Goal: Transaction & Acquisition: Subscribe to service/newsletter

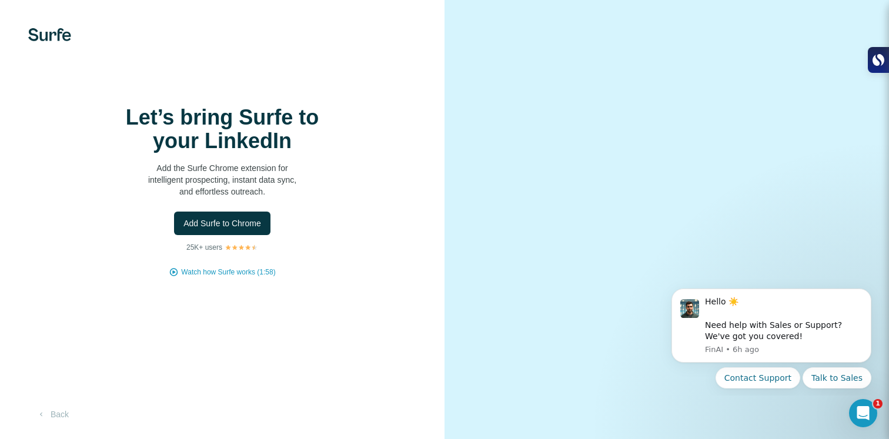
scroll to position [40, 0]
click at [227, 217] on span "Add Surfe to Chrome" at bounding box center [222, 223] width 78 height 12
click at [232, 217] on span "Add Surfe to Chrome" at bounding box center [222, 223] width 78 height 12
click at [57, 420] on button "Back" at bounding box center [52, 414] width 49 height 21
drag, startPoint x: 875, startPoint y: 54, endPoint x: 877, endPoint y: 61, distance: 6.7
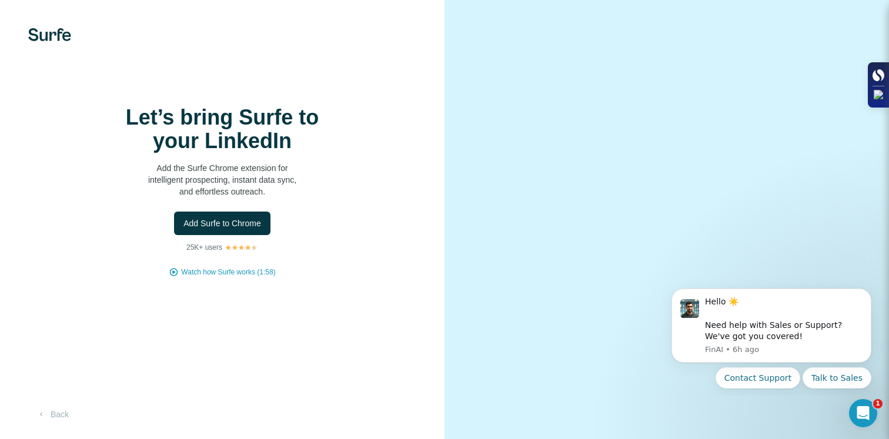
click at [877, 69] on icon at bounding box center [878, 75] width 12 height 12
click at [866, 293] on icon "Dismiss notification" at bounding box center [867, 292] width 4 height 4
